Goal: Find specific page/section: Find specific page/section

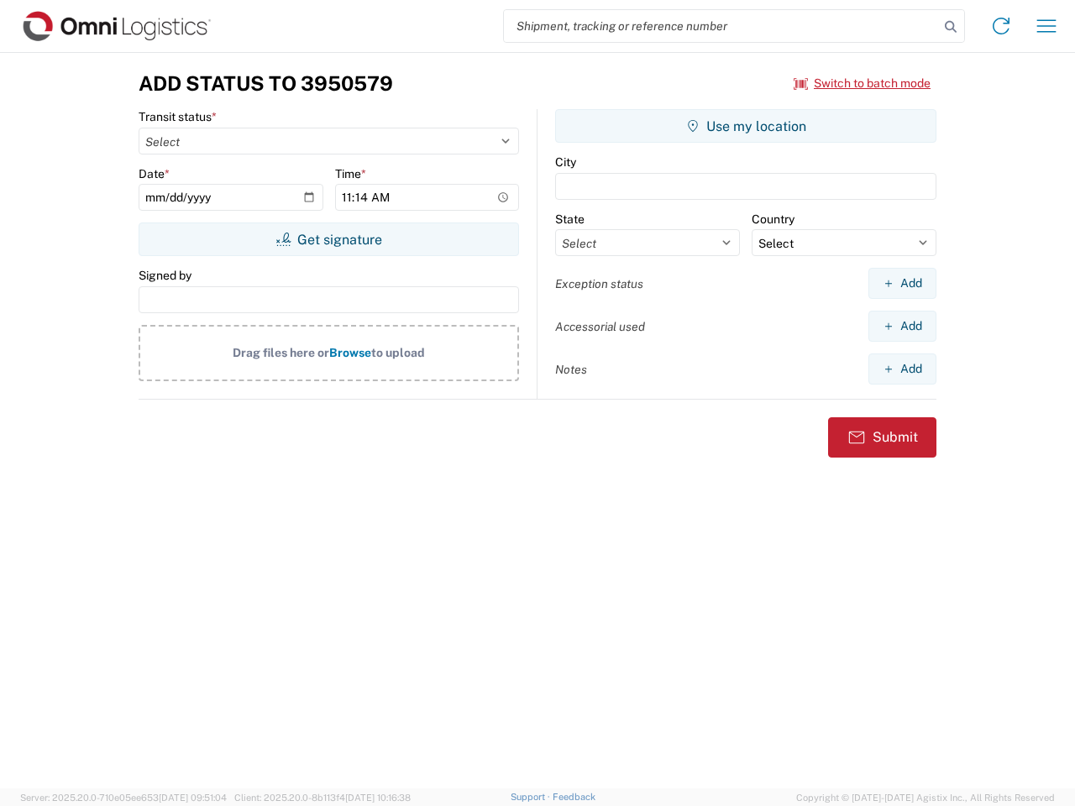
click at [721, 26] on input "search" at bounding box center [721, 26] width 435 height 32
click at [950, 27] on icon at bounding box center [951, 27] width 24 height 24
click at [1001, 26] on icon at bounding box center [1000, 26] width 27 height 27
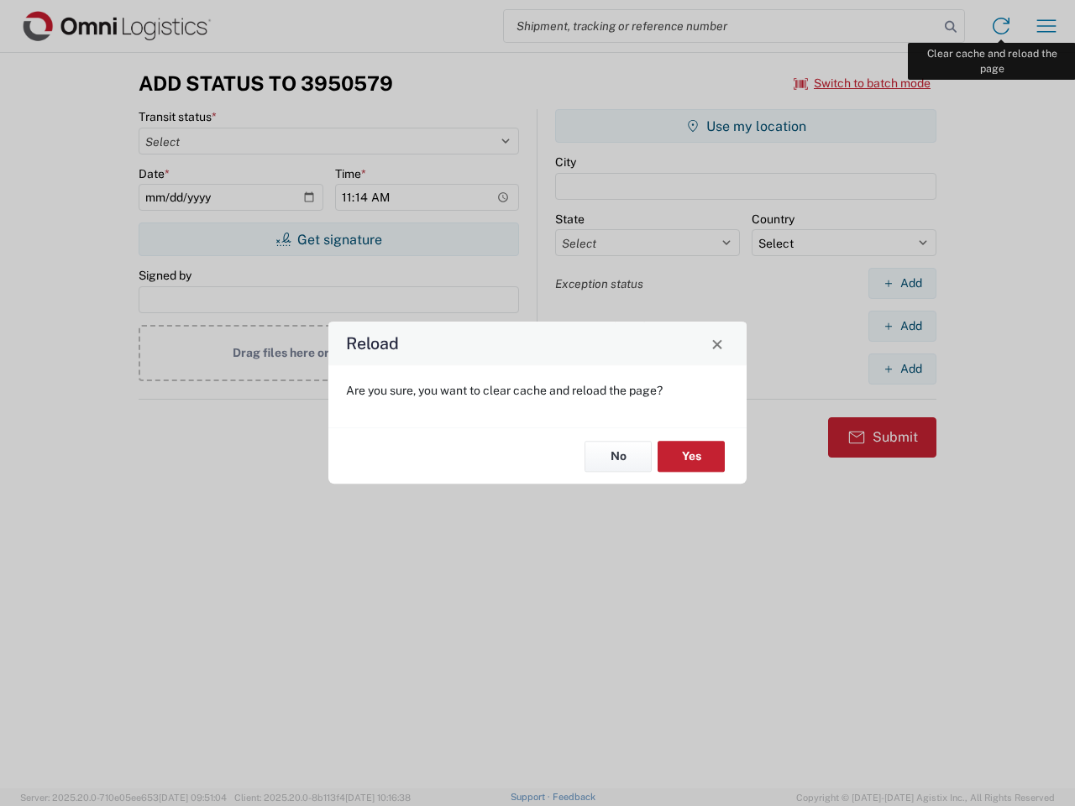
click at [1046, 26] on div "Reload Are you sure, you want to clear cache and reload the page? No Yes" at bounding box center [537, 403] width 1075 height 806
click at [862, 83] on div "Reload Are you sure, you want to clear cache and reload the page? No Yes" at bounding box center [537, 403] width 1075 height 806
click at [328, 239] on div "Reload Are you sure, you want to clear cache and reload the page? No Yes" at bounding box center [537, 403] width 1075 height 806
click at [745, 126] on div "Reload Are you sure, you want to clear cache and reload the page? No Yes" at bounding box center [537, 403] width 1075 height 806
click at [902, 283] on div "Reload Are you sure, you want to clear cache and reload the page? No Yes" at bounding box center [537, 403] width 1075 height 806
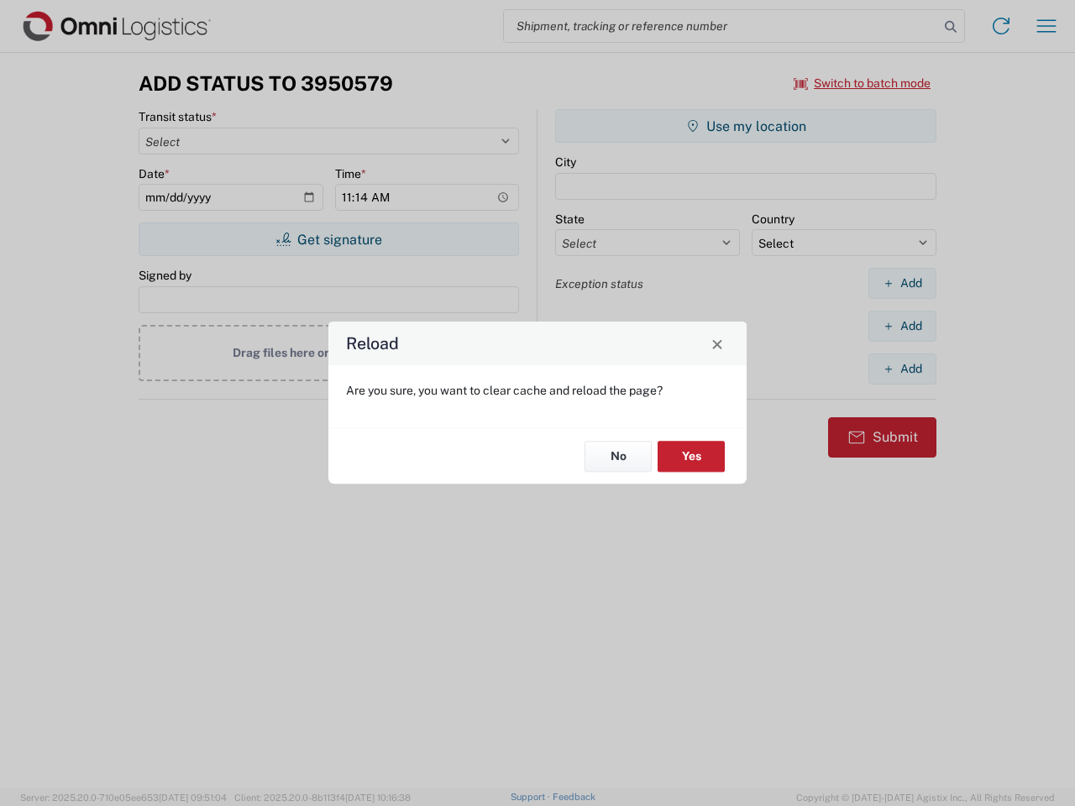
click at [902, 326] on div "Reload Are you sure, you want to clear cache and reload the page? No Yes" at bounding box center [537, 403] width 1075 height 806
click at [902, 369] on div "Reload Are you sure, you want to clear cache and reload the page? No Yes" at bounding box center [537, 403] width 1075 height 806
